Goal: Information Seeking & Learning: Check status

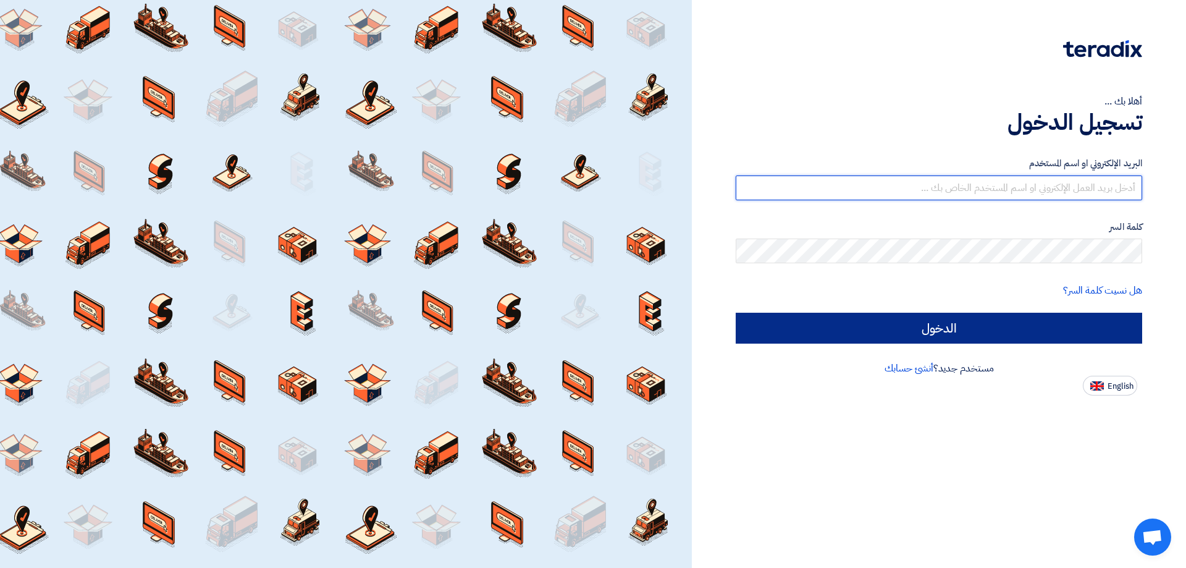
type input "[EMAIL_ADDRESS][DOMAIN_NAME]"
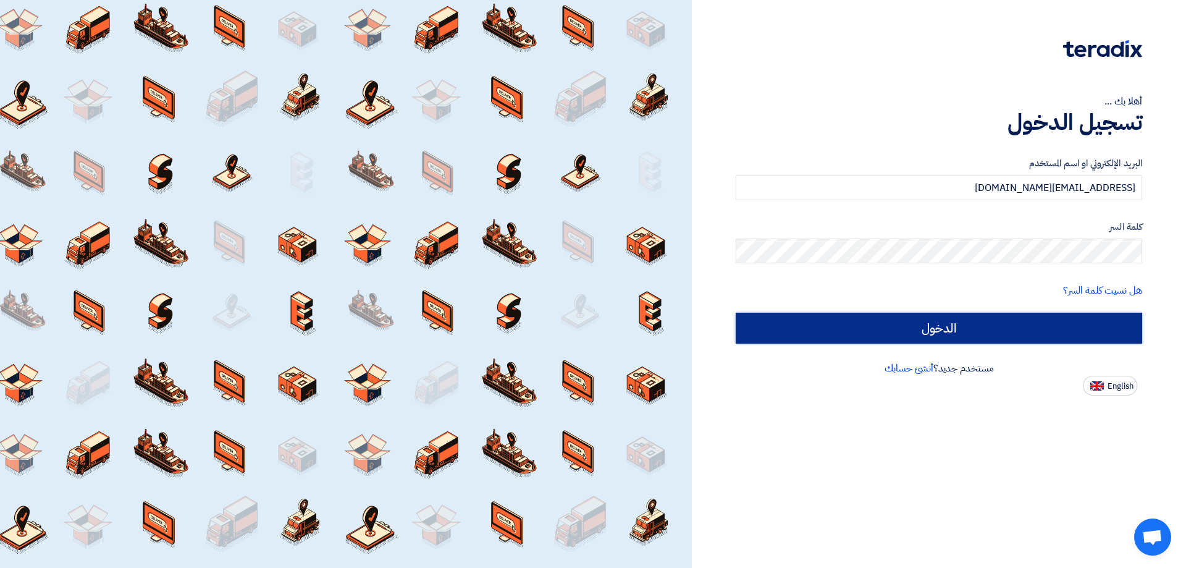
click at [946, 329] on input "الدخول" at bounding box center [939, 328] width 407 height 31
type input "Sign in"
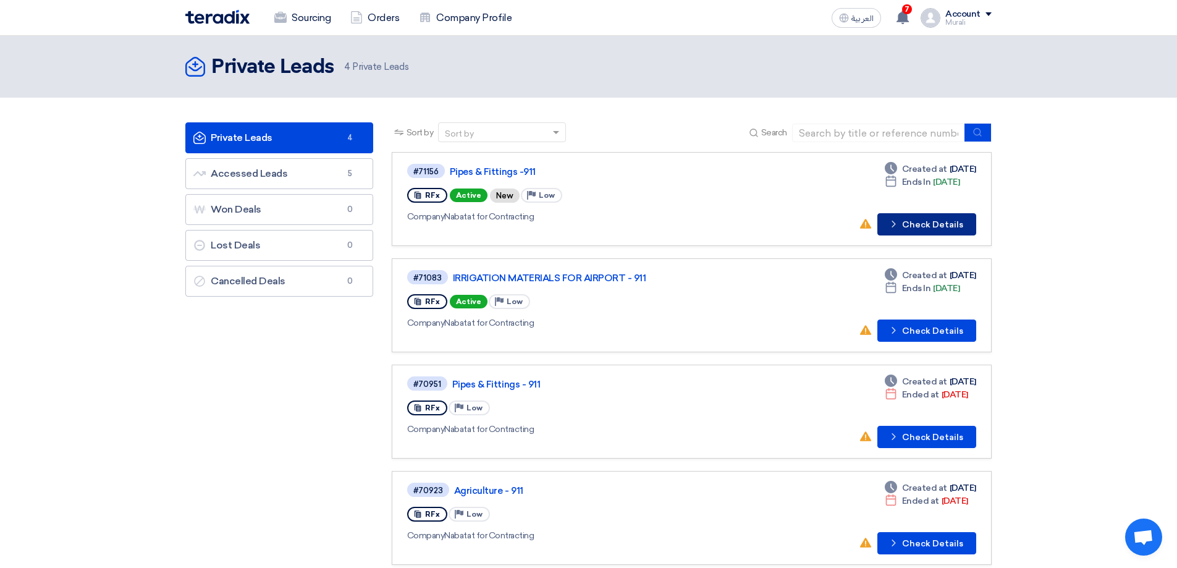
click at [933, 226] on button "Check details Check Details" at bounding box center [927, 224] width 99 height 22
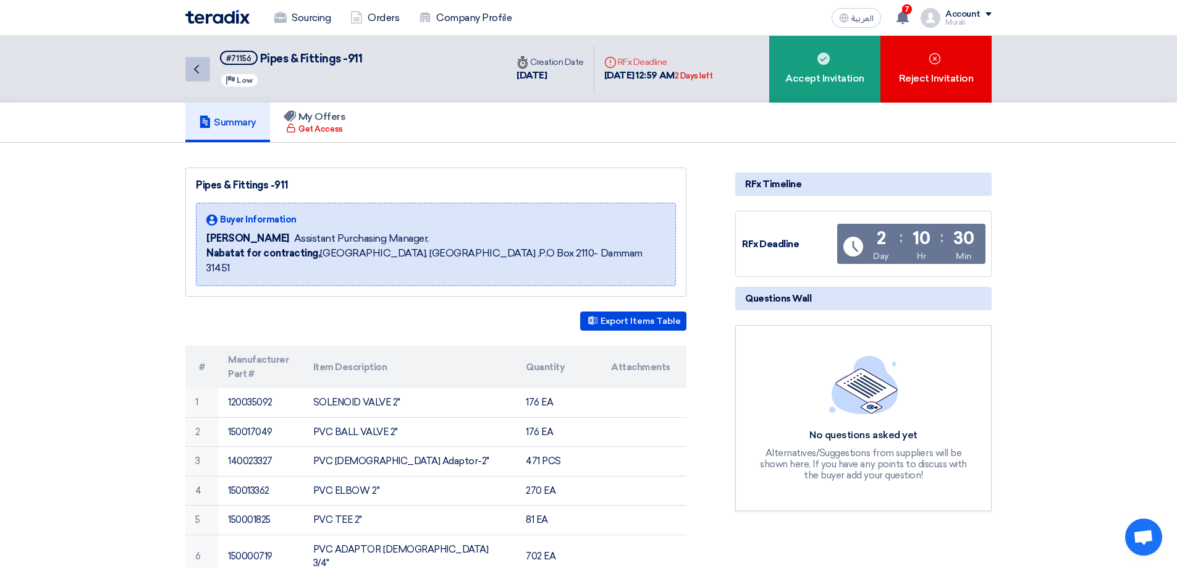
click at [194, 74] on icon "Back" at bounding box center [196, 69] width 15 height 15
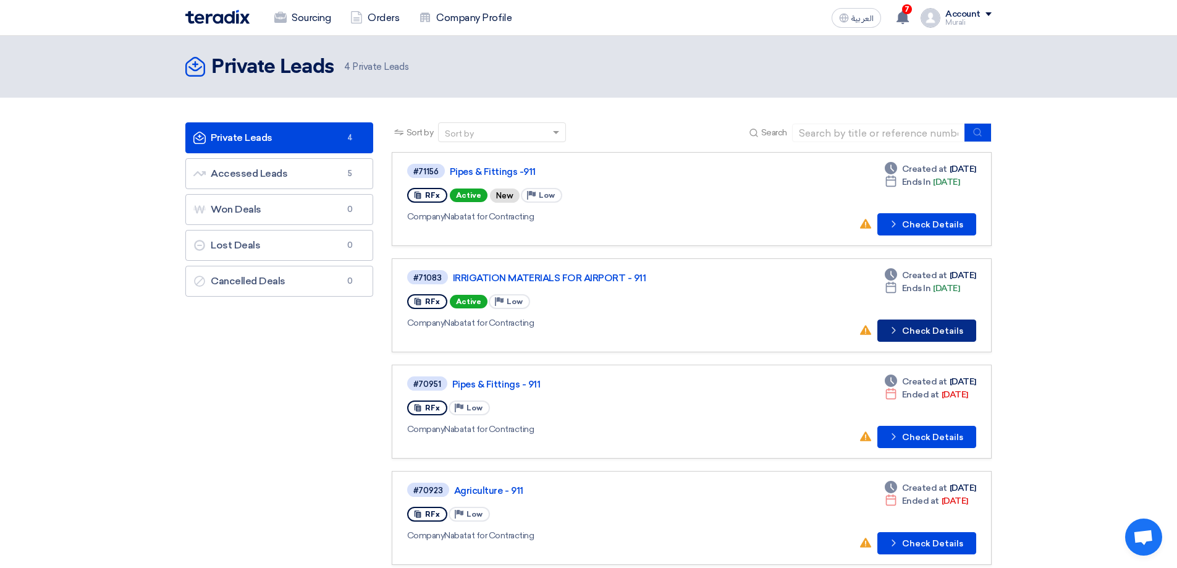
click at [936, 332] on button "Check details Check Details" at bounding box center [927, 330] width 99 height 22
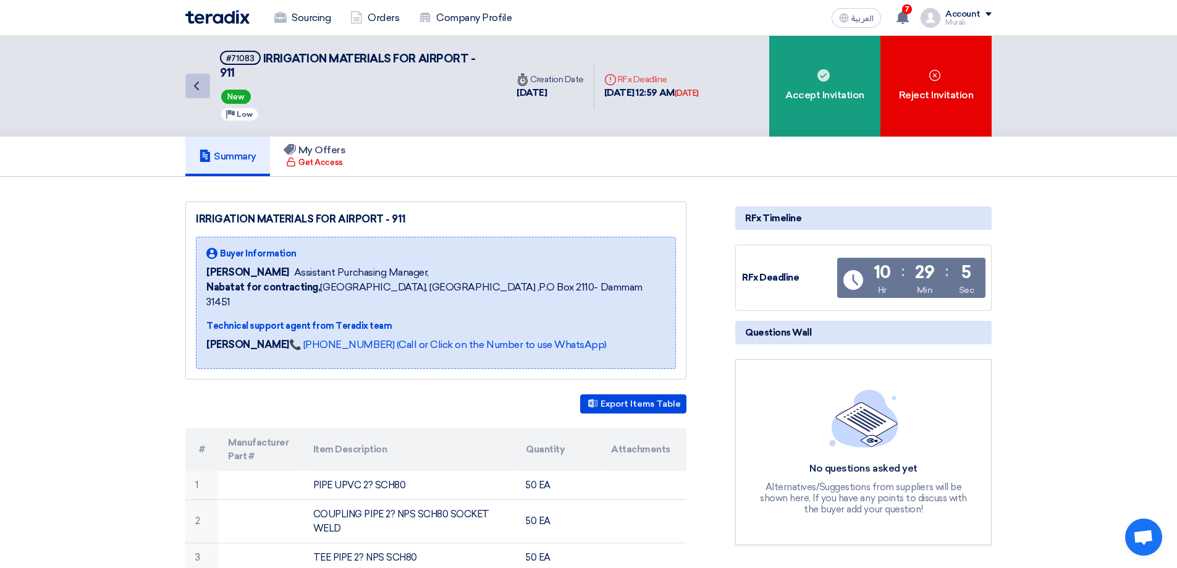
click at [199, 85] on icon "Back" at bounding box center [196, 85] width 15 height 15
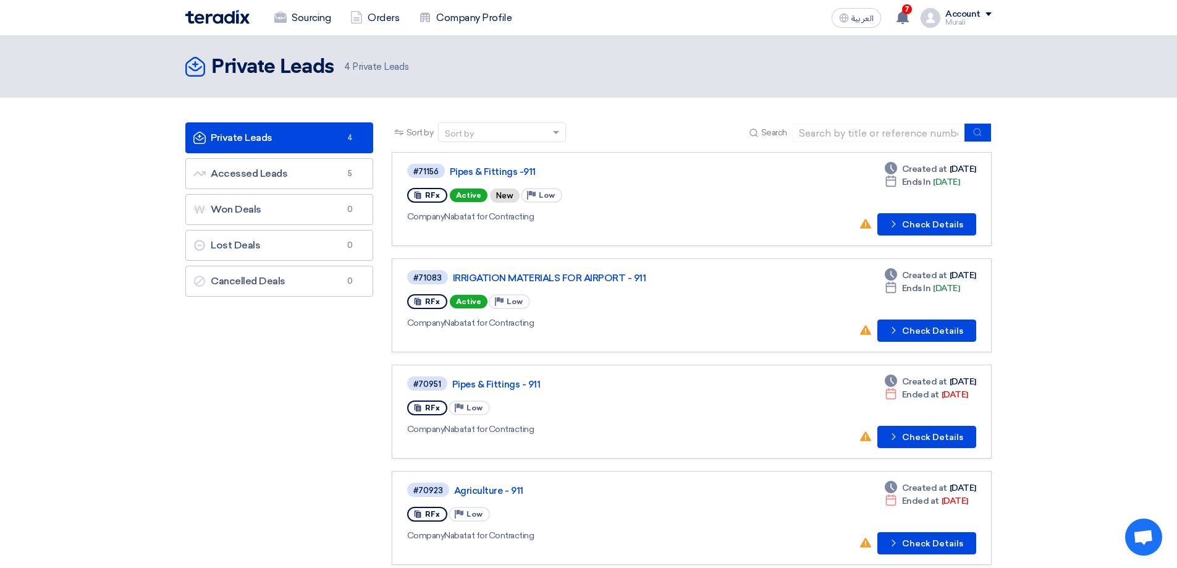
scroll to position [124, 0]
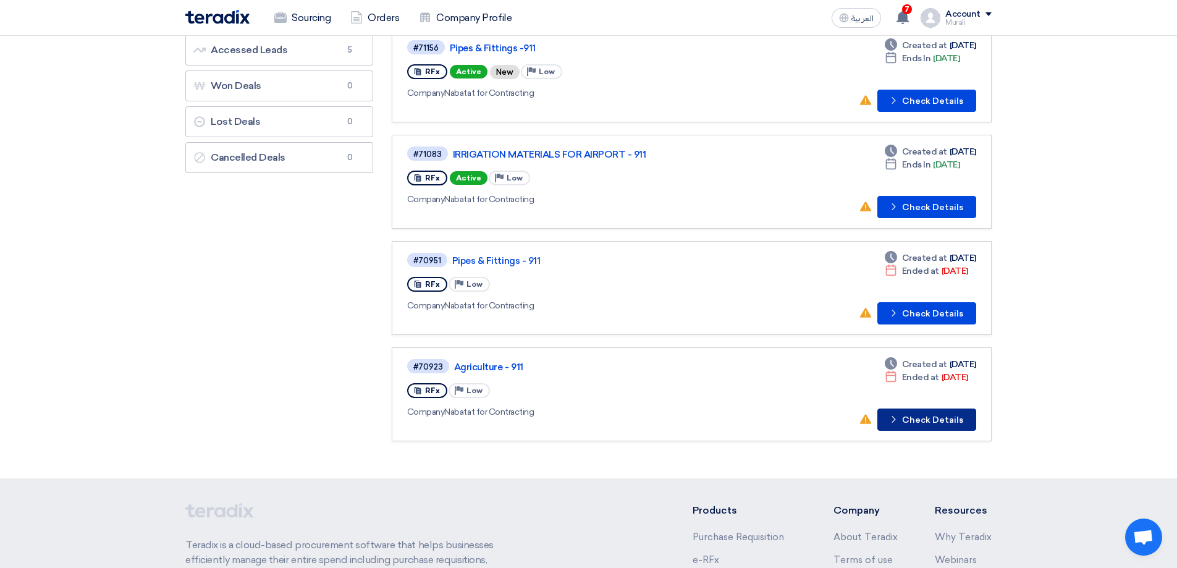
click at [930, 417] on button "Check details Check Details" at bounding box center [927, 419] width 99 height 22
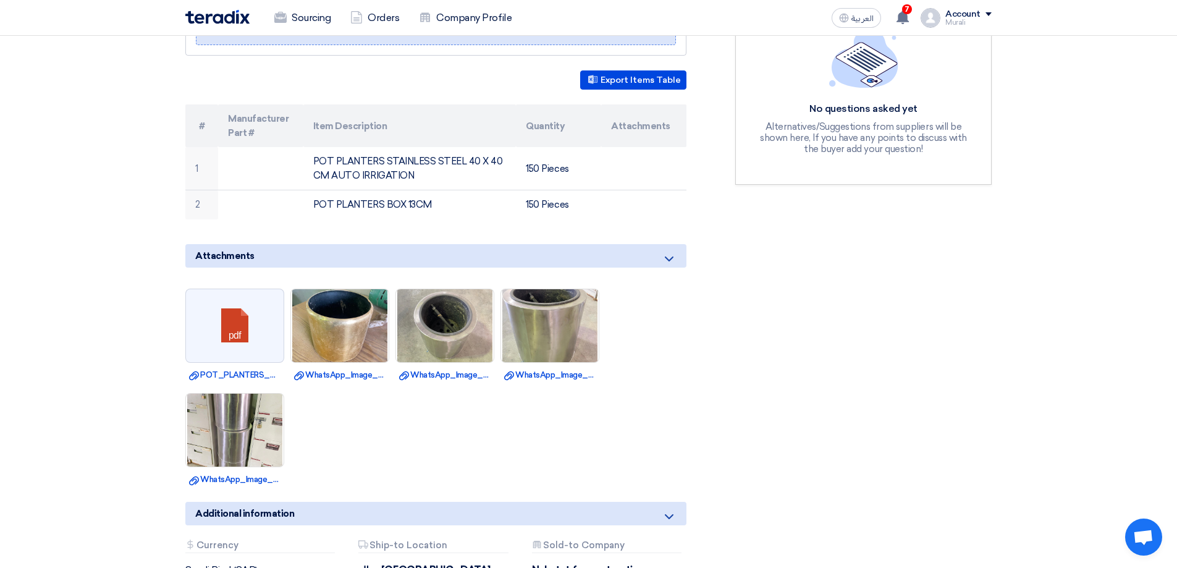
scroll to position [0, 0]
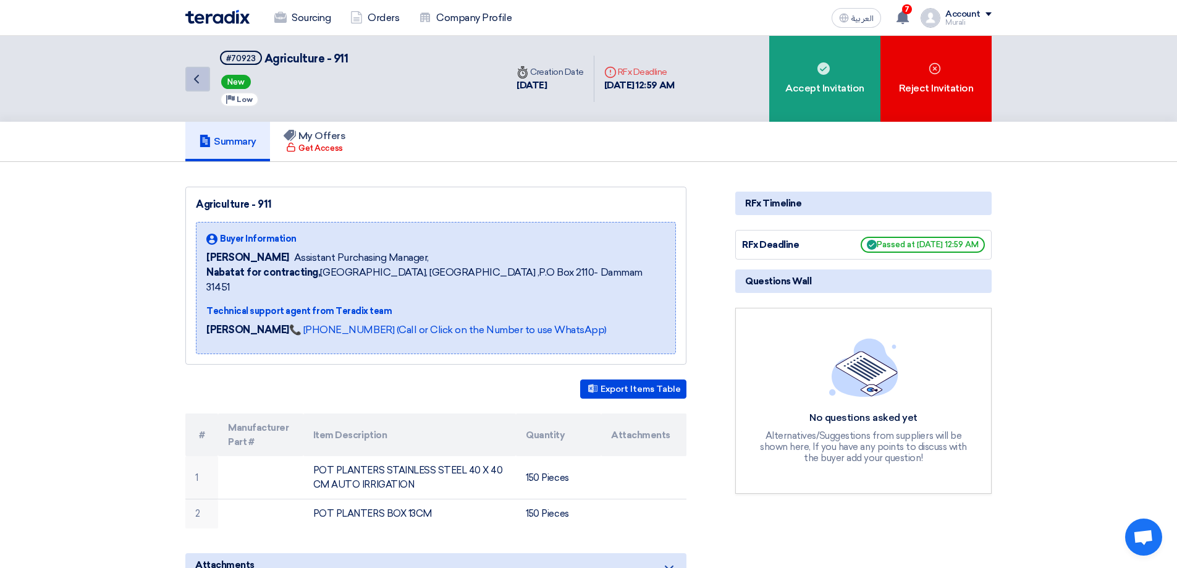
click at [198, 77] on icon "Back" at bounding box center [196, 79] width 15 height 15
